Goal: Navigation & Orientation: Find specific page/section

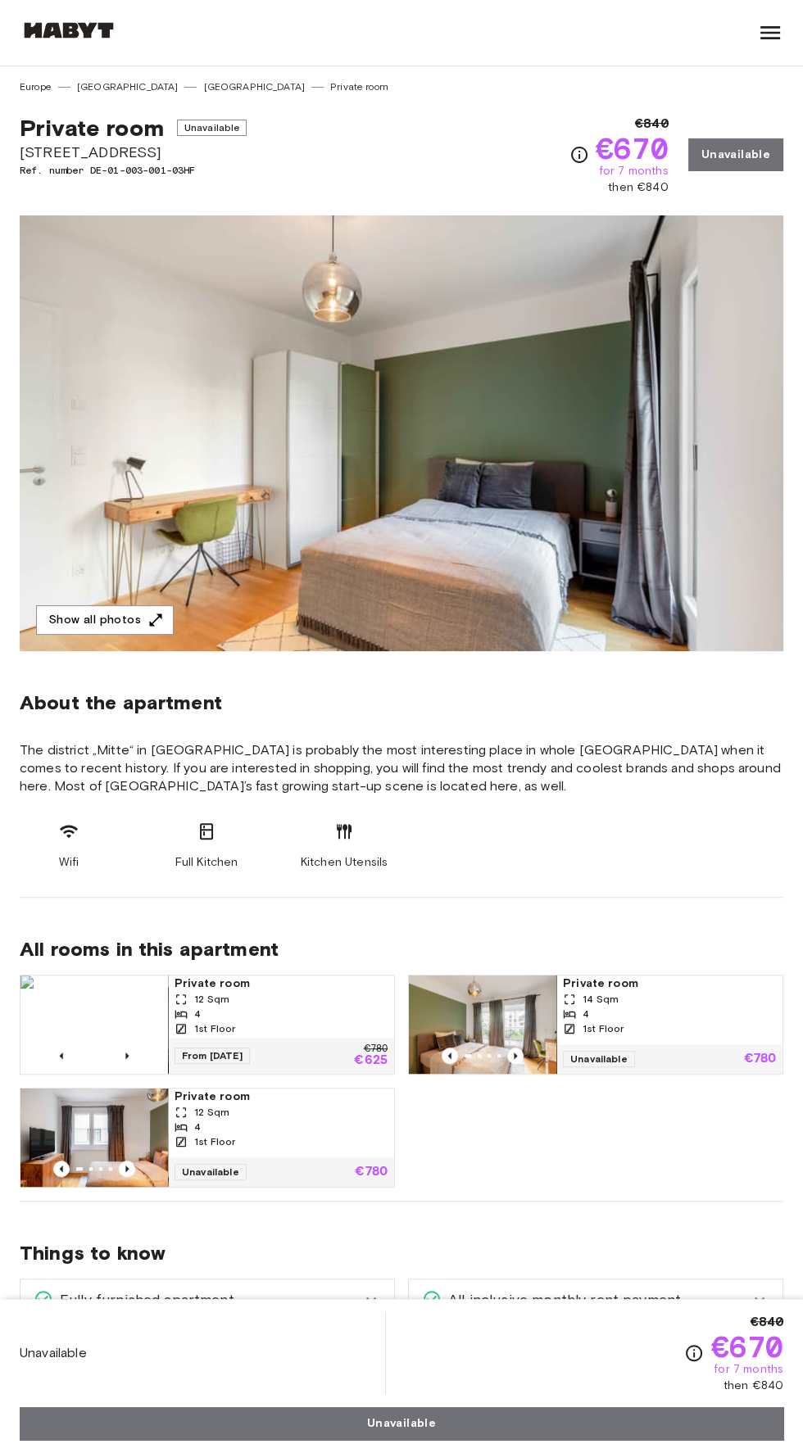
scroll to position [16, 0]
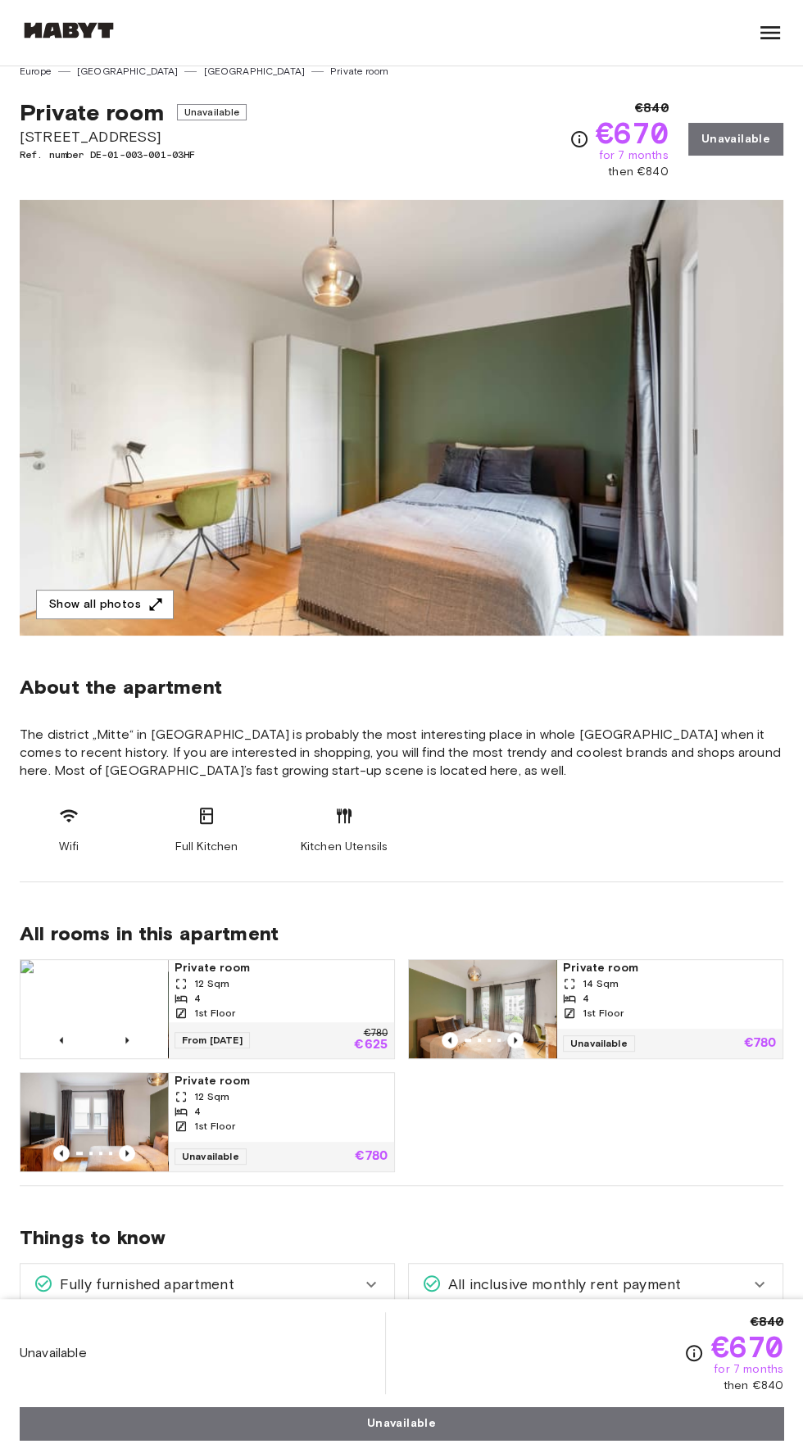
click at [709, 414] on img at bounding box center [401, 418] width 763 height 436
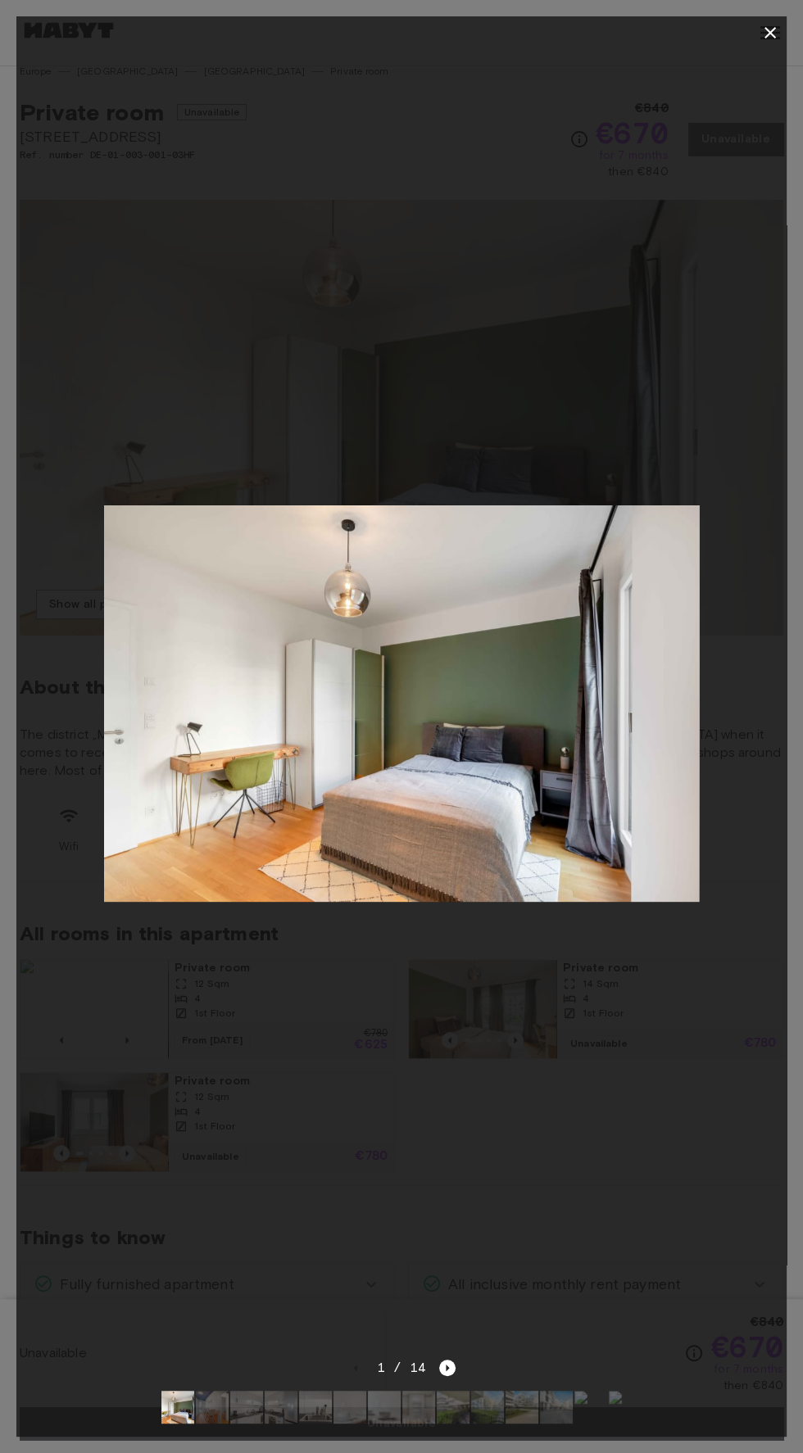
click at [661, 466] on div at bounding box center [401, 703] width 770 height 1309
